Goal: Entertainment & Leisure: Consume media (video, audio)

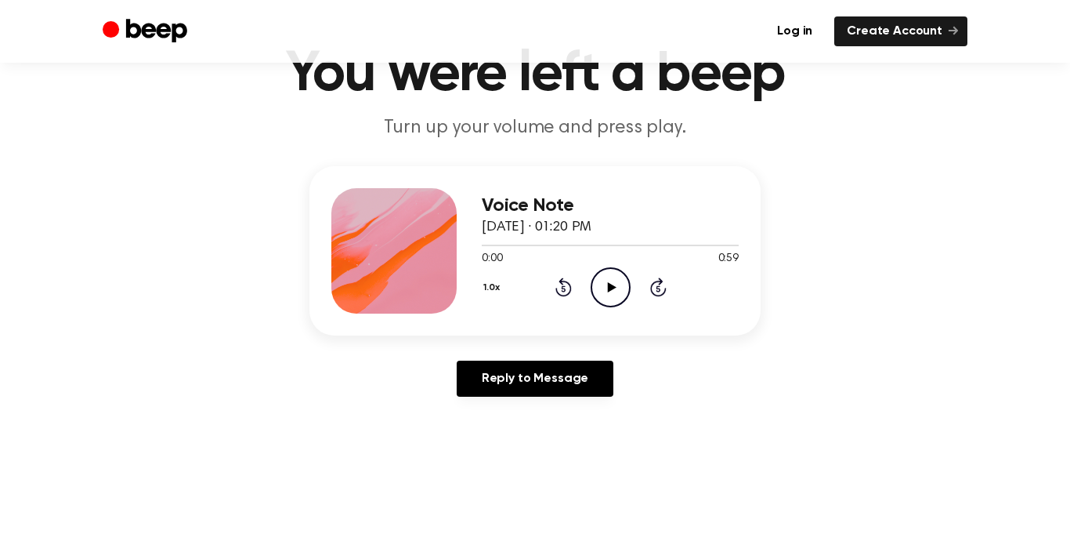
scroll to position [84, 0]
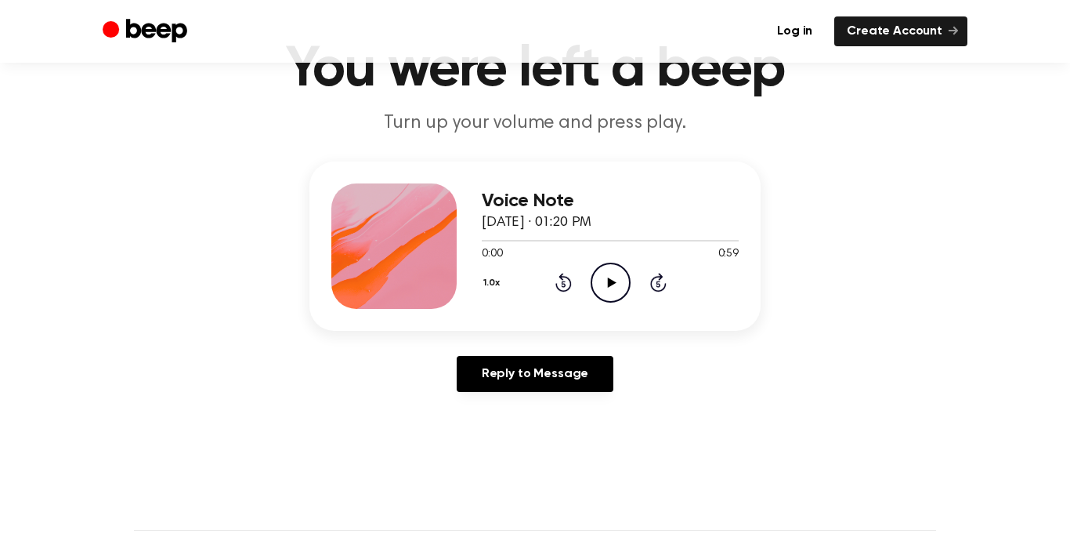
click at [607, 277] on icon at bounding box center [611, 282] width 9 height 10
click at [605, 283] on icon "Pause Audio" at bounding box center [611, 282] width 40 height 40
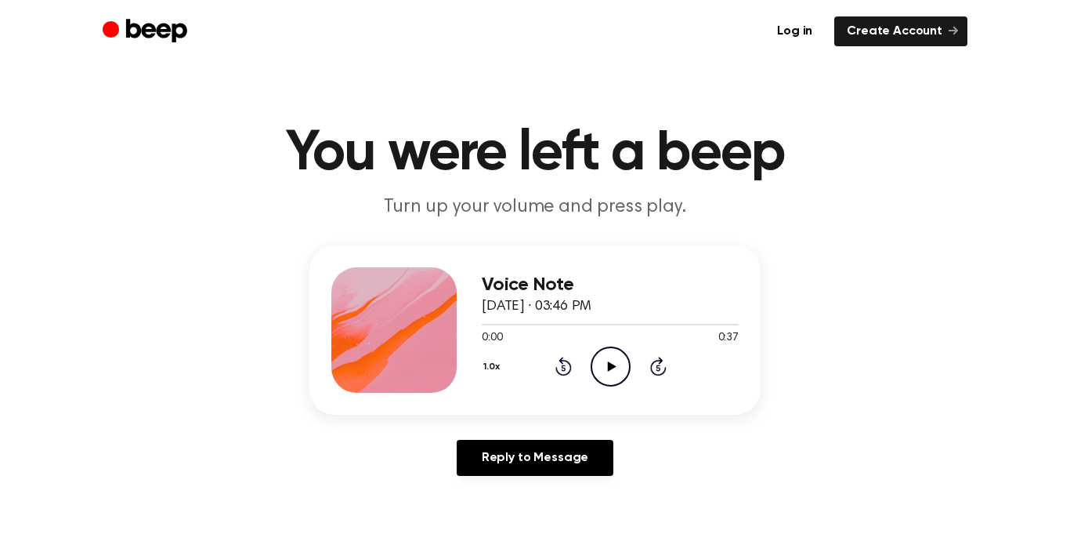
click at [610, 367] on icon at bounding box center [611, 366] width 9 height 10
click at [612, 374] on icon "Pause Audio" at bounding box center [611, 366] width 40 height 40
click at [566, 368] on icon "Rewind 5 seconds" at bounding box center [563, 366] width 17 height 20
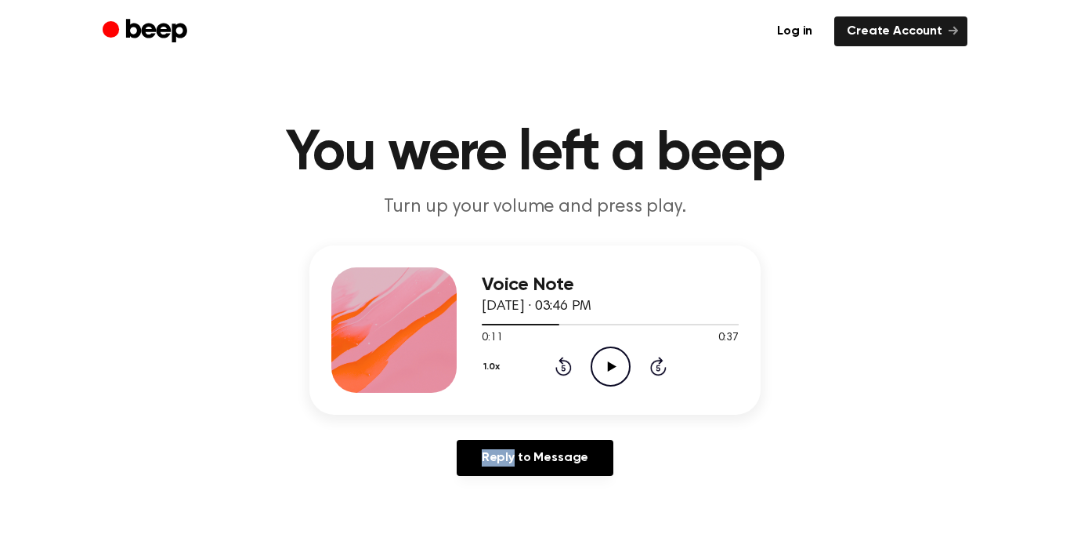
click at [577, 375] on div "1.0x Rewind 5 seconds Play Audio Skip 5 seconds" at bounding box center [610, 366] width 257 height 40
click at [571, 370] on icon "Rewind 5 seconds" at bounding box center [563, 366] width 17 height 20
click at [331, 440] on div "Reply to Message" at bounding box center [534, 464] width 451 height 49
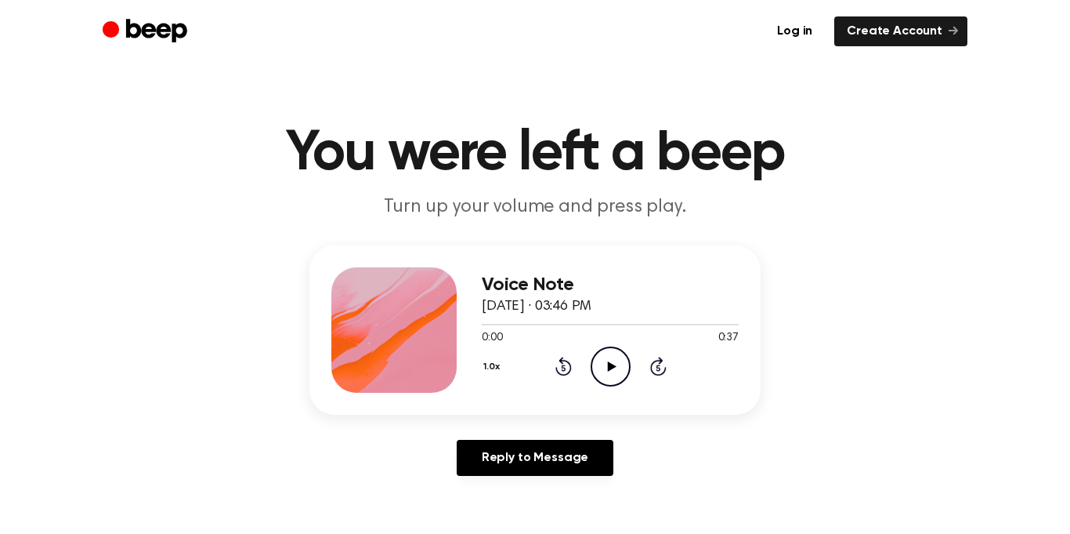
click at [605, 353] on icon "Play Audio" at bounding box center [611, 366] width 40 height 40
click at [605, 353] on icon "Pause Audio" at bounding box center [611, 366] width 40 height 40
click at [962, 250] on div "Voice Note August 17, 2024 · 03:46 PM 0:09 0:37 Your browser does not support t…" at bounding box center [535, 366] width 1033 height 243
click at [602, 349] on icon "Play Audio" at bounding box center [611, 366] width 40 height 40
click at [618, 358] on icon "Pause Audio" at bounding box center [611, 366] width 40 height 40
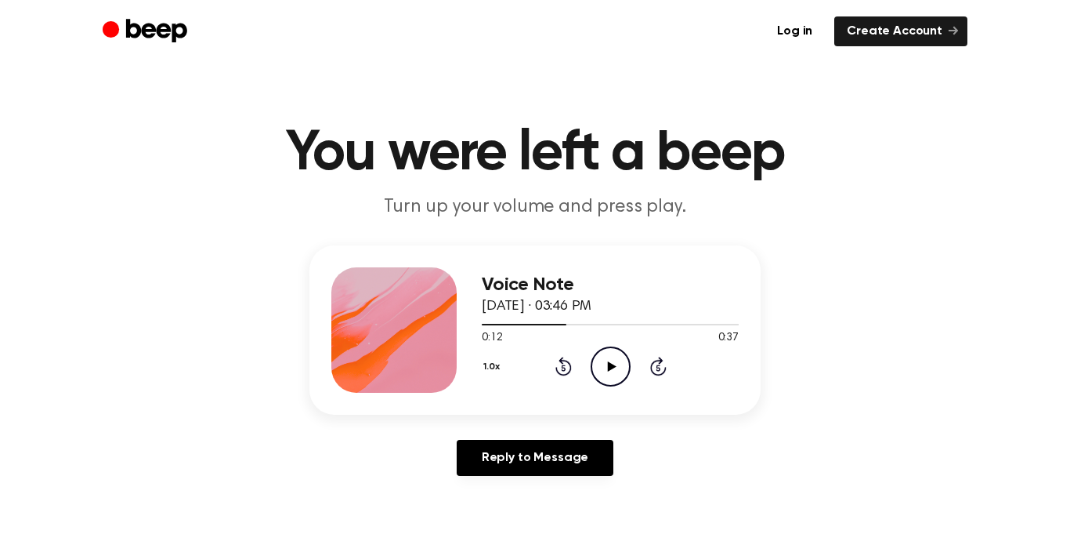
click at [618, 358] on icon "Play Audio" at bounding box center [611, 366] width 40 height 40
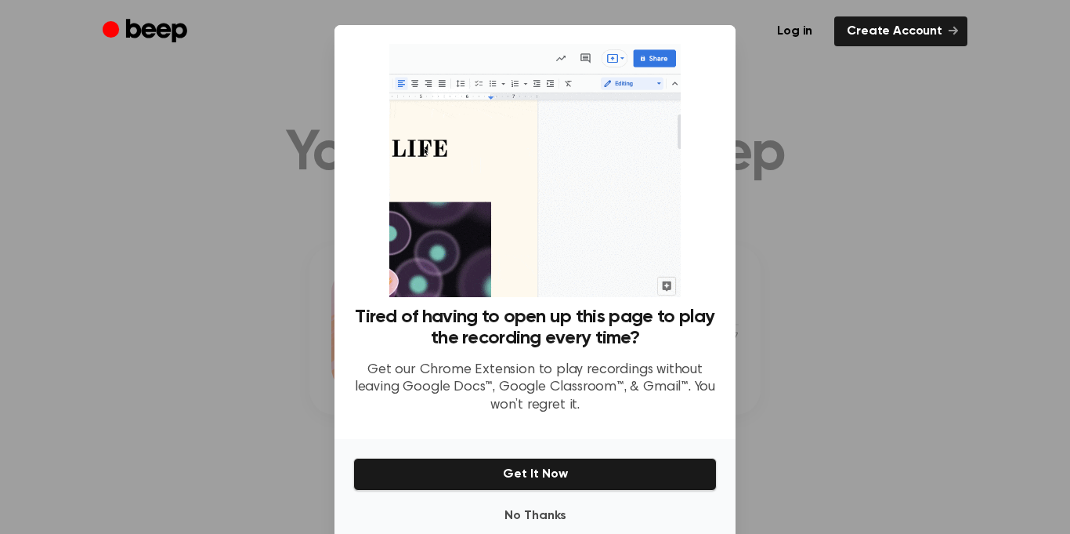
click at [733, 228] on div "Tired of having to open up this page to play the recording every time? Get our …" at bounding box center [535, 232] width 401 height 414
click at [553, 513] on button "No Thanks" at bounding box center [535, 515] width 364 height 31
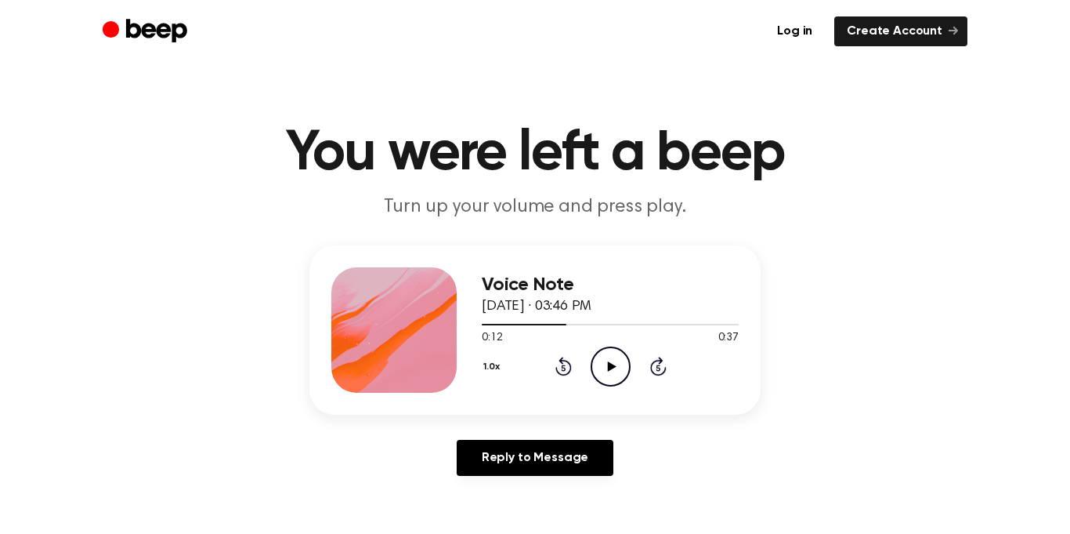
click at [597, 371] on icon "Play Audio" at bounding box center [611, 366] width 40 height 40
click at [656, 378] on div "1.0x Rewind 5 seconds Pause Audio Skip 5 seconds" at bounding box center [610, 366] width 257 height 40
click at [660, 361] on icon at bounding box center [658, 365] width 16 height 19
click at [602, 355] on icon "Play Audio" at bounding box center [611, 366] width 40 height 40
click at [630, 364] on circle at bounding box center [610, 366] width 38 height 38
